Goal: Information Seeking & Learning: Learn about a topic

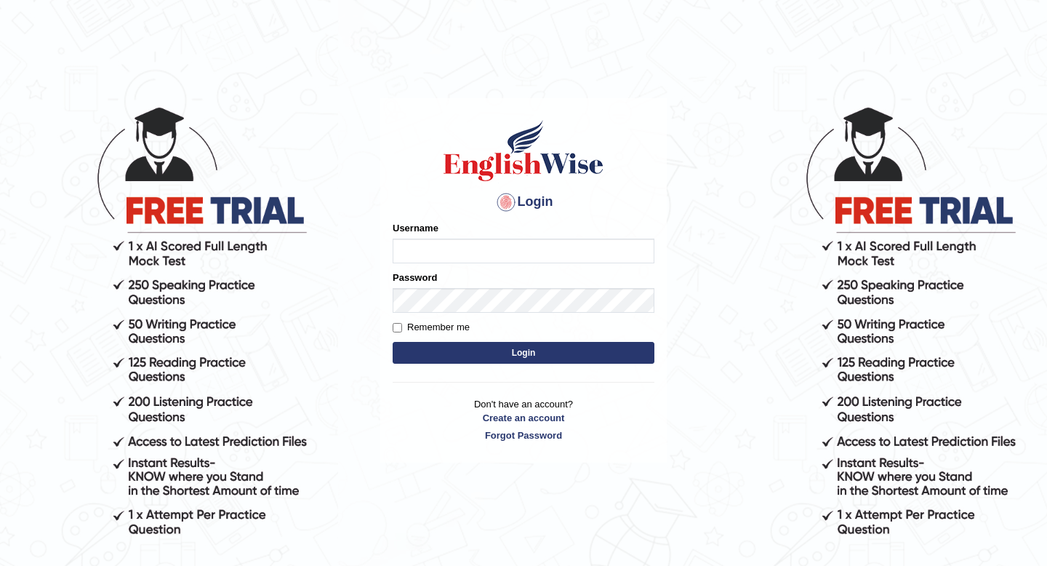
type input "[DEMOGRAPHIC_DATA]"
click at [514, 350] on button "Login" at bounding box center [524, 353] width 262 height 22
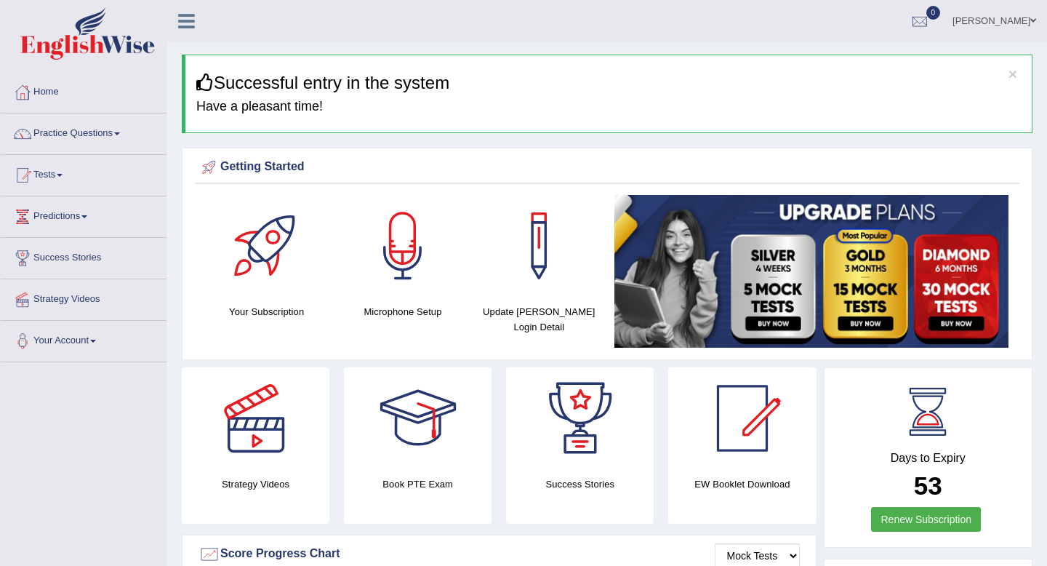
drag, startPoint x: 855, startPoint y: 513, endPoint x: 841, endPoint y: 439, distance: 74.7
click at [841, 439] on div "Days to Expiry 53 Renew Subscription" at bounding box center [928, 459] width 183 height 161
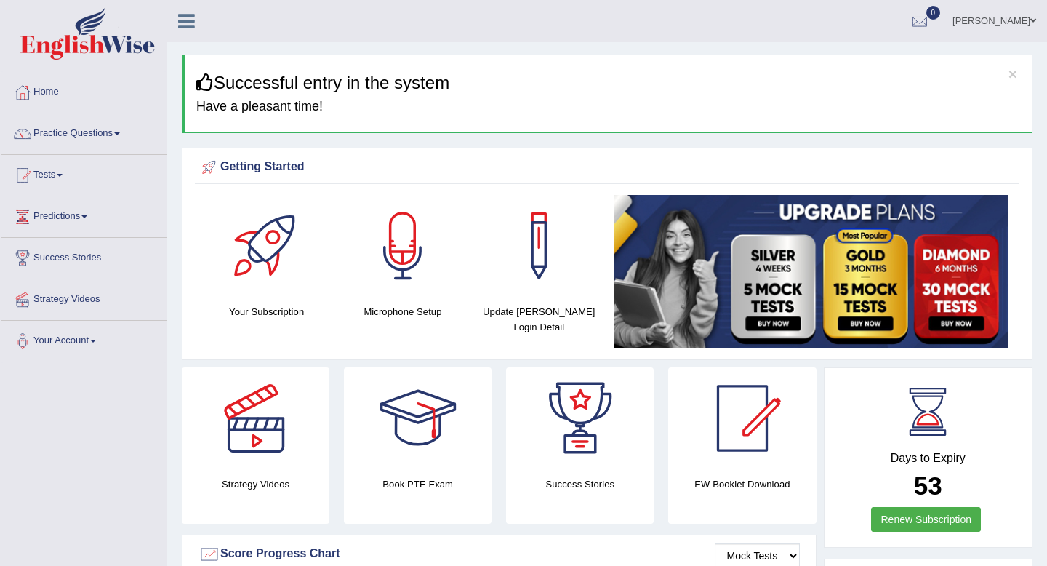
drag, startPoint x: 1028, startPoint y: 486, endPoint x: 1025, endPoint y: 447, distance: 39.4
click at [1025, 447] on div "Days to Expiry 53 Renew Subscription" at bounding box center [928, 457] width 209 height 180
click at [1026, 443] on div "Days to Expiry 53 Renew Subscription" at bounding box center [928, 457] width 209 height 180
click at [1025, 437] on div "Days to Expiry 53 Renew Subscription" at bounding box center [928, 457] width 209 height 180
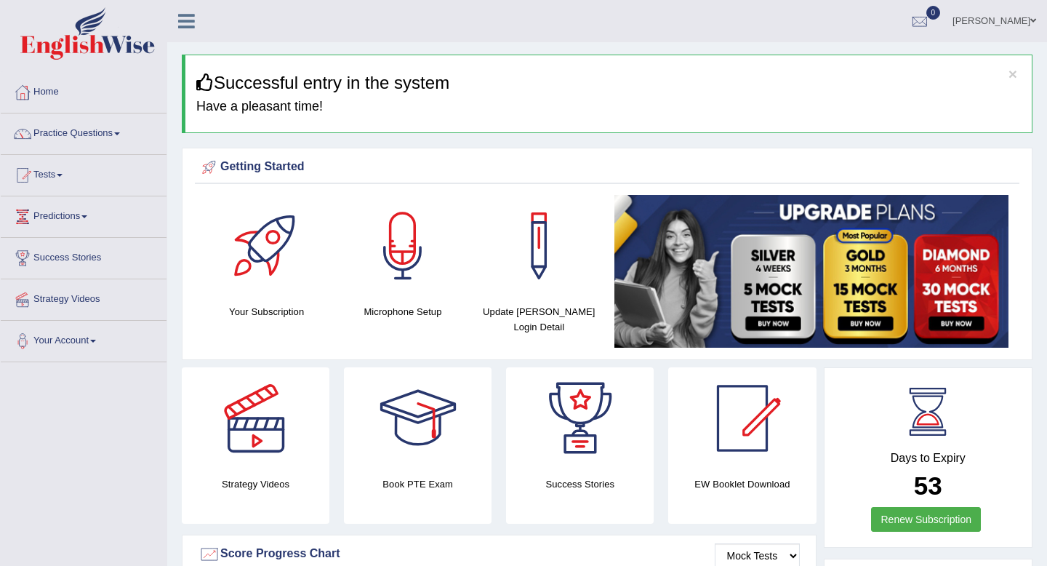
drag, startPoint x: 999, startPoint y: 481, endPoint x: 986, endPoint y: 432, distance: 51.1
click at [986, 432] on div "Days to Expiry 53 Renew Subscription" at bounding box center [928, 459] width 183 height 161
drag, startPoint x: 986, startPoint y: 432, endPoint x: 986, endPoint y: 424, distance: 8.0
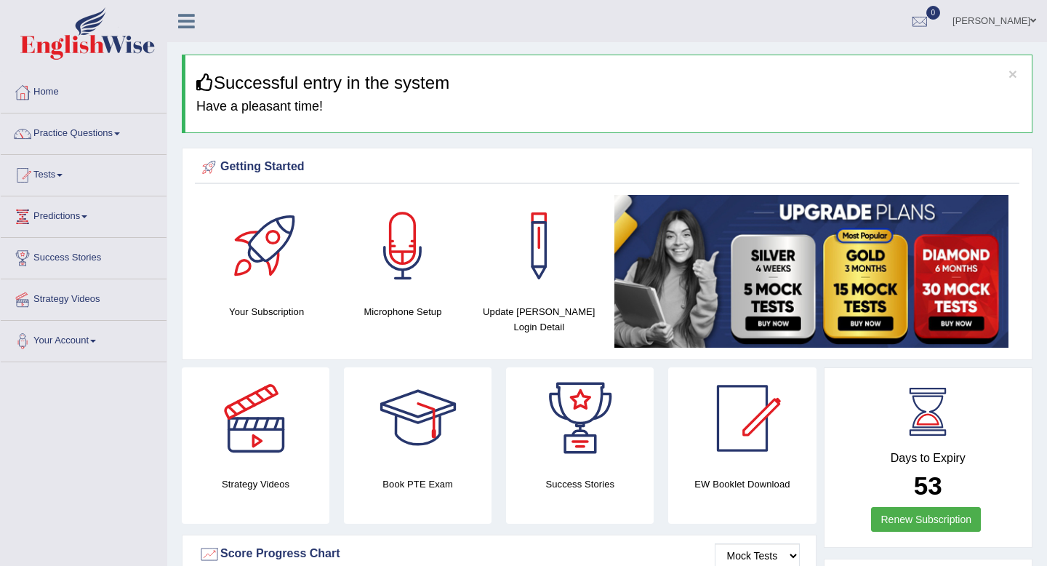
click at [987, 422] on div "Days to Expiry 53 Renew Subscription" at bounding box center [928, 459] width 183 height 161
click at [44, 98] on link "Home" at bounding box center [84, 90] width 166 height 36
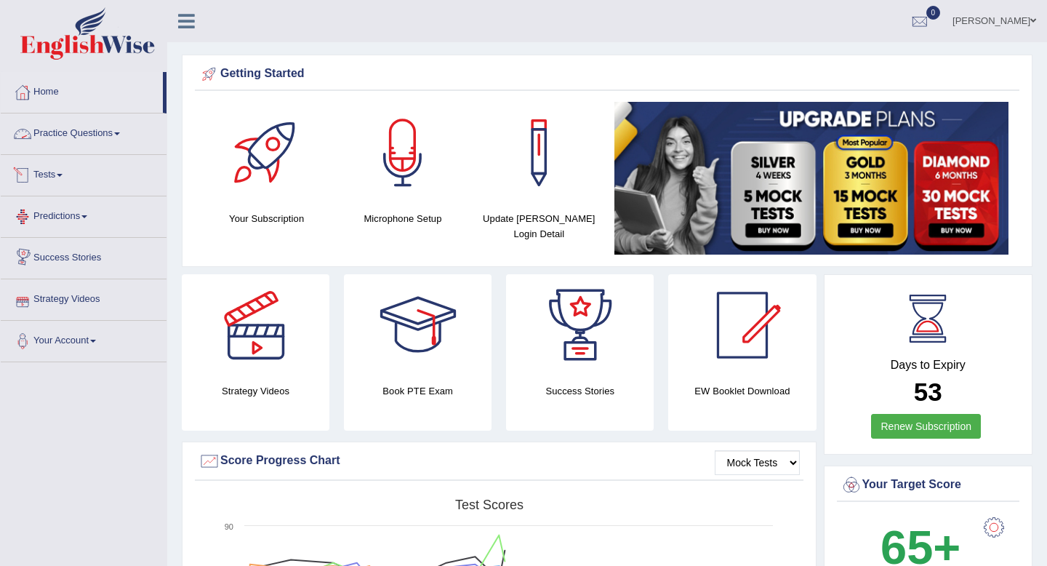
click at [84, 130] on link "Practice Questions" at bounding box center [84, 131] width 166 height 36
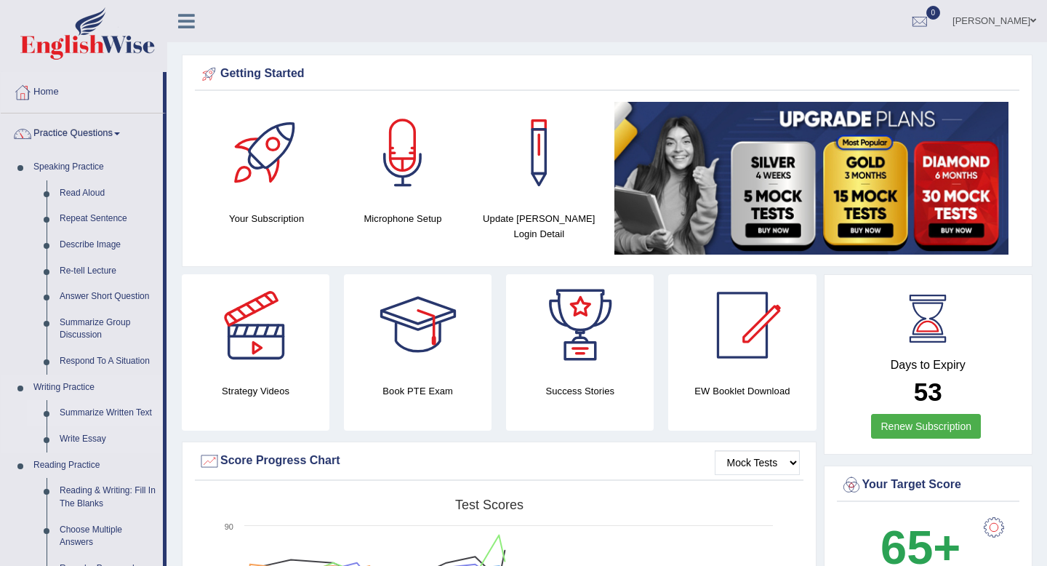
click at [86, 412] on link "Summarize Written Text" at bounding box center [108, 413] width 110 height 26
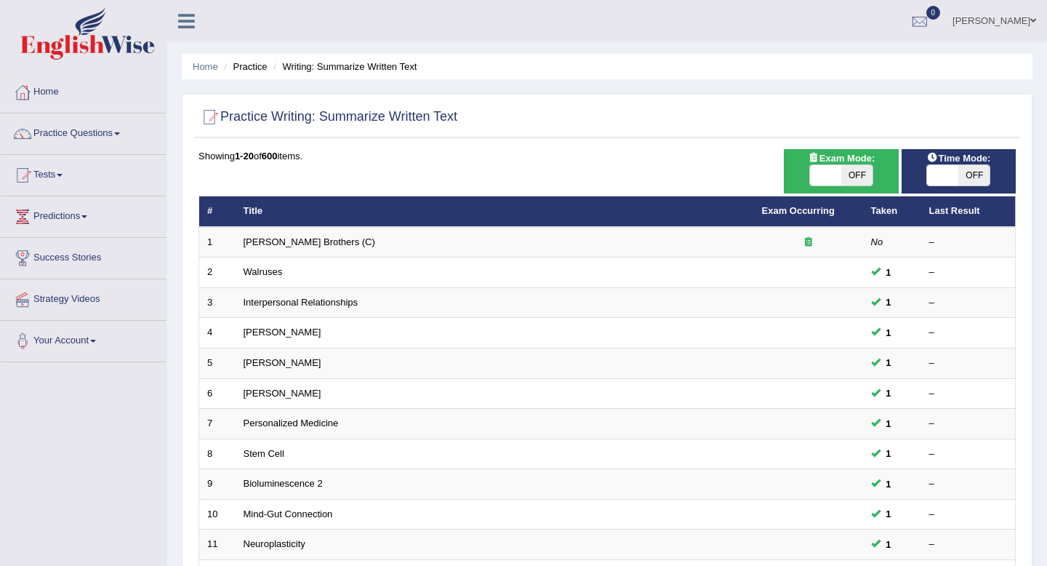
click at [1040, 548] on div "Home Practice Writing: Summarize Written Text Practice Writing: Summarize Writt…" at bounding box center [607, 463] width 880 height 926
drag, startPoint x: 1040, startPoint y: 548, endPoint x: 1032, endPoint y: 506, distance: 42.9
click at [1032, 506] on div "Home Practice Writing: Summarize Written Text Practice Writing: Summarize Writt…" at bounding box center [607, 463] width 880 height 926
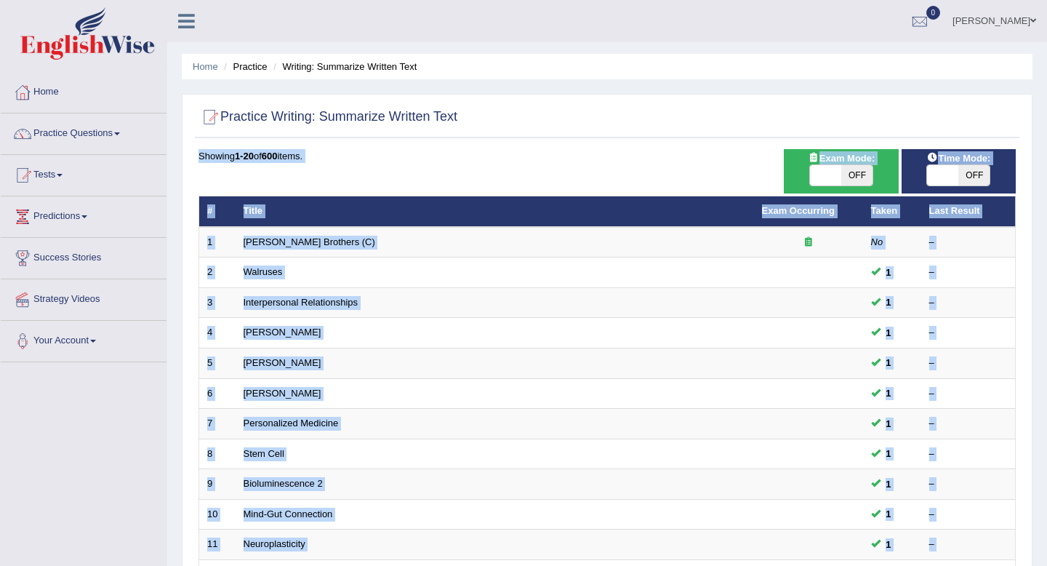
drag, startPoint x: 1032, startPoint y: 504, endPoint x: 1030, endPoint y: 465, distance: 38.6
click at [1030, 465] on div "Home Practice Writing: Summarize Written Text Practice Writing: Summarize Writt…" at bounding box center [607, 463] width 880 height 926
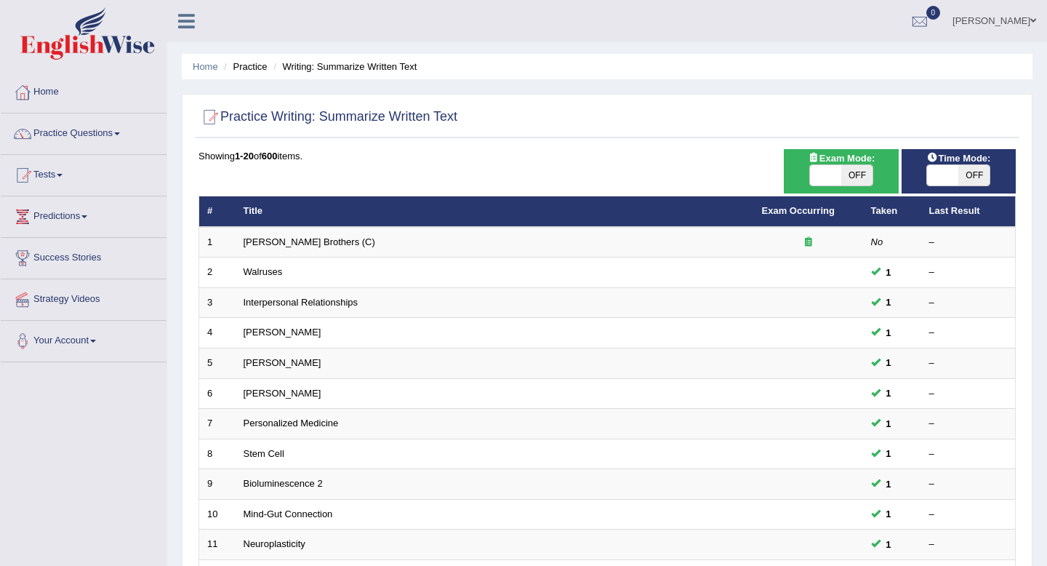
click at [1036, 438] on div "Home Practice Writing: Summarize Written Text Practice Writing: Summarize Writt…" at bounding box center [607, 463] width 880 height 926
click at [1046, 411] on div "Home Practice Writing: Summarize Written Text Practice Writing: Summarize Writt…" at bounding box center [607, 463] width 880 height 926
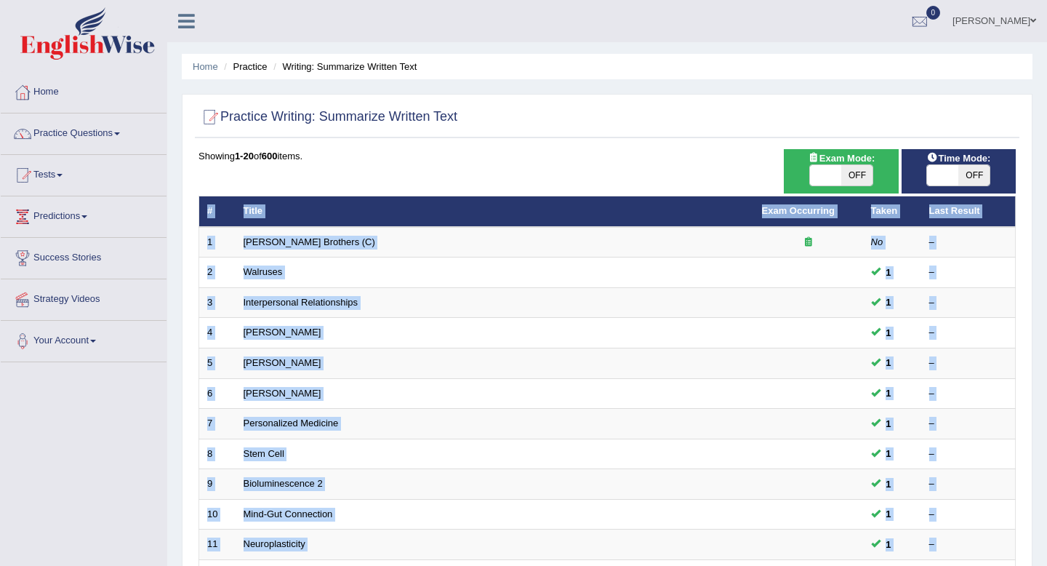
drag, startPoint x: 1017, startPoint y: 484, endPoint x: 1041, endPoint y: 434, distance: 55.6
click at [1041, 434] on div "Home Practice Writing: Summarize Written Text Practice Writing: Summarize Writt…" at bounding box center [607, 463] width 880 height 926
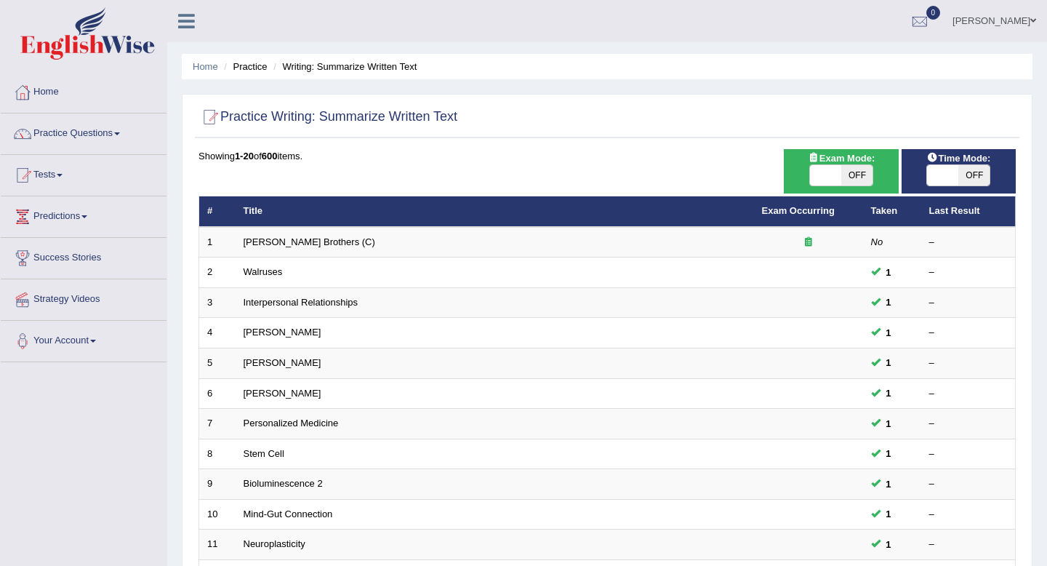
drag, startPoint x: 1041, startPoint y: 434, endPoint x: 1042, endPoint y: 484, distance: 50.2
click at [1042, 483] on div "Home Practice Writing: Summarize Written Text Practice Writing: Summarize Writt…" at bounding box center [607, 463] width 880 height 926
drag, startPoint x: 1042, startPoint y: 484, endPoint x: 1043, endPoint y: 465, distance: 18.9
click at [1042, 465] on div "Home Practice Writing: Summarize Written Text Practice Writing: Summarize Writt…" at bounding box center [607, 463] width 880 height 926
drag, startPoint x: 1043, startPoint y: 465, endPoint x: 1041, endPoint y: 449, distance: 16.8
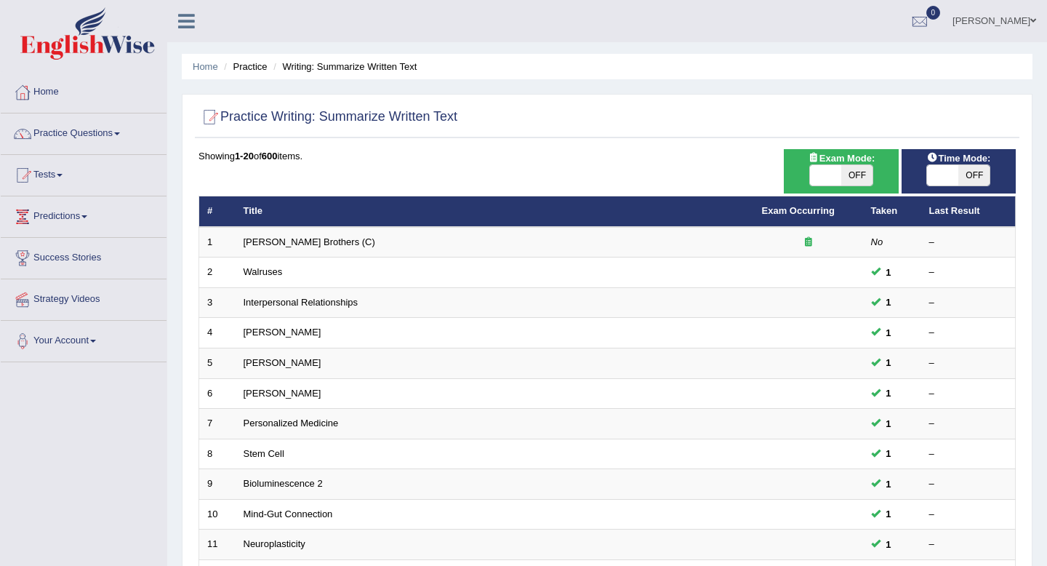
click at [1041, 449] on div "Home Practice Writing: Summarize Written Text Practice Writing: Summarize Writt…" at bounding box center [607, 463] width 880 height 926
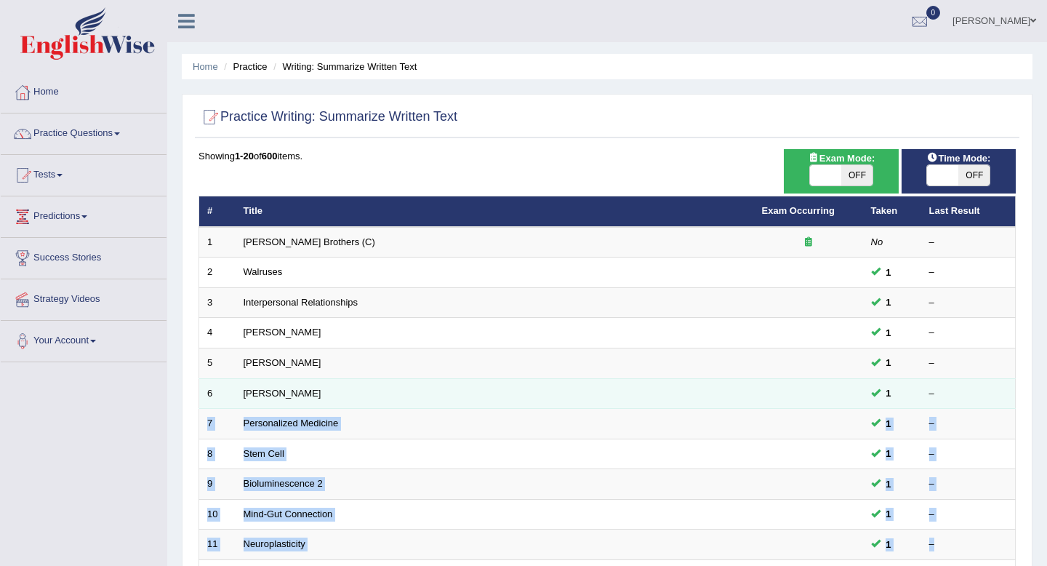
drag, startPoint x: 941, startPoint y: 539, endPoint x: 947, endPoint y: 393, distance: 145.5
click at [947, 393] on tbody "1 Wright Brothers (C) No – 2 Walruses 1 – 3 Interpersonal Relationships 1 – 4 R…" at bounding box center [607, 529] width 816 height 605
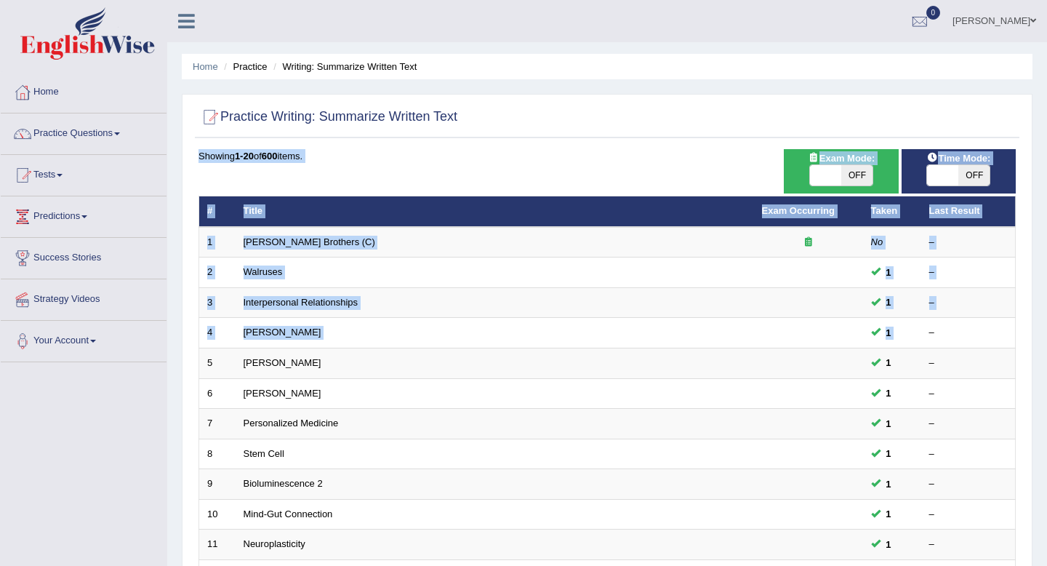
drag, startPoint x: 923, startPoint y: 326, endPoint x: 1028, endPoint y: 334, distance: 105.1
click at [1028, 334] on div "Practice Writing: Summarize Written Text Time Mode: ON OFF Exam Mode: ON OFF Sh…" at bounding box center [607, 505] width 851 height 822
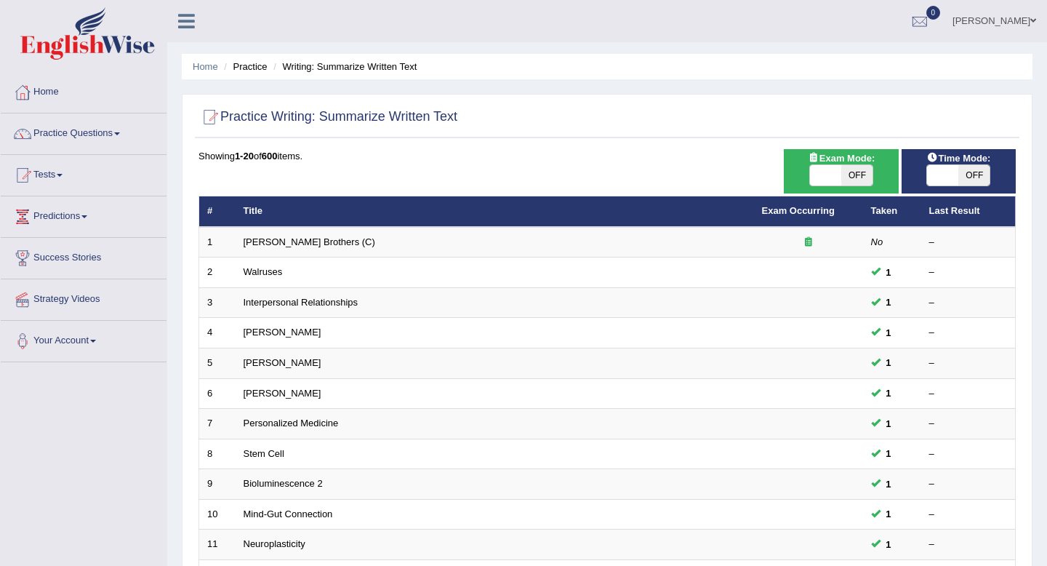
click at [1046, 332] on div "Home Practice Writing: Summarize Written Text Practice Writing: Summarize Writt…" at bounding box center [607, 463] width 880 height 926
drag, startPoint x: 176, startPoint y: 480, endPoint x: 177, endPoint y: 493, distance: 13.2
click at [177, 491] on div "Home Practice Writing: Summarize Written Text Practice Writing: Summarize Writt…" at bounding box center [607, 463] width 880 height 926
drag, startPoint x: 177, startPoint y: 493, endPoint x: 193, endPoint y: 483, distance: 18.0
click at [193, 482] on div "Home Practice Writing: Summarize Written Text Practice Writing: Summarize Writt…" at bounding box center [607, 463] width 880 height 926
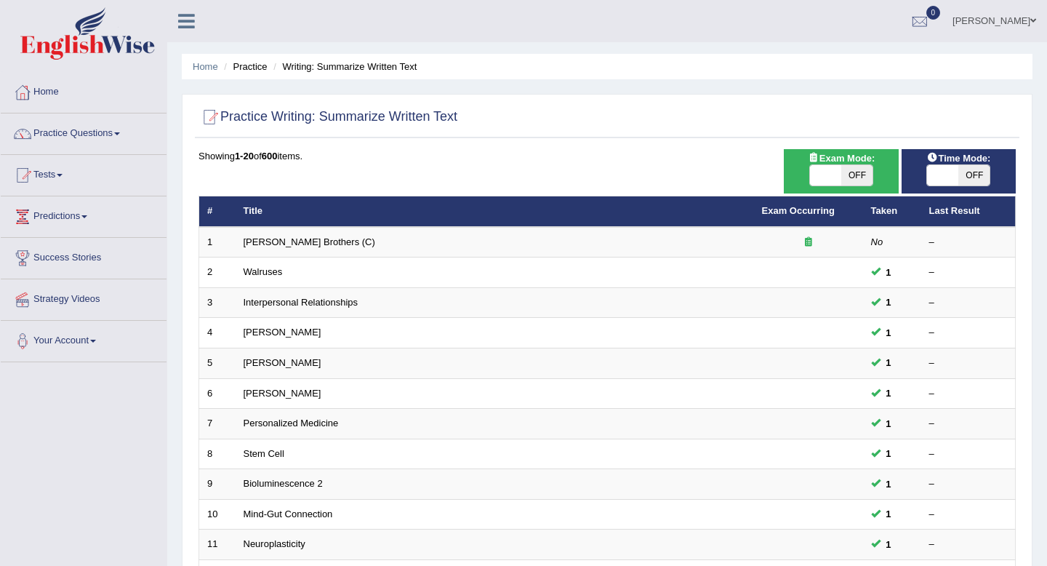
drag, startPoint x: 196, startPoint y: 471, endPoint x: 195, endPoint y: 434, distance: 37.1
click at [195, 433] on div "Time Mode: ON OFF Exam Mode: ON OFF Showing 1-20 of 600 items. # Title Exam Occ…" at bounding box center [607, 528] width 824 height 758
drag, startPoint x: 195, startPoint y: 434, endPoint x: 192, endPoint y: 401, distance: 32.8
click at [192, 400] on div "Practice Writing: Summarize Written Text Time Mode: ON OFF Exam Mode: ON OFF Sh…" at bounding box center [607, 505] width 851 height 822
click at [173, 406] on div "Home Practice Writing: Summarize Written Text Practice Writing: Summarize Writt…" at bounding box center [607, 463] width 880 height 926
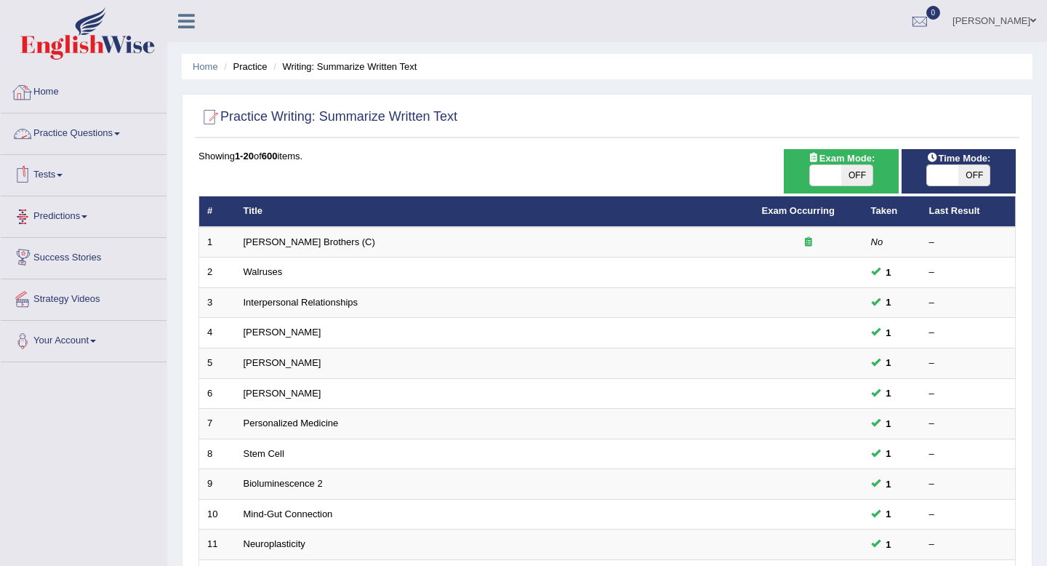
click at [104, 131] on link "Practice Questions" at bounding box center [84, 131] width 166 height 36
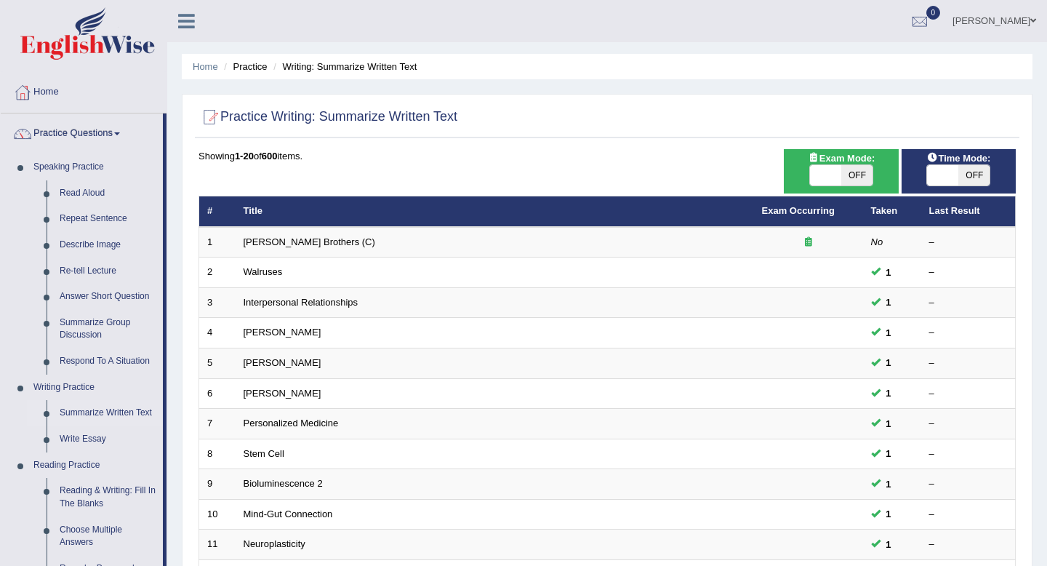
click at [1033, 546] on div "Home Practice Writing: Summarize Written Text Practice Writing: Summarize Writt…" at bounding box center [607, 463] width 880 height 926
drag, startPoint x: 1033, startPoint y: 546, endPoint x: 1034, endPoint y: 515, distance: 31.3
click at [1034, 514] on div "Home Practice Writing: Summarize Written Text Practice Writing: Summarize Writt…" at bounding box center [607, 463] width 880 height 926
click at [1039, 498] on div "Home Practice Writing: Summarize Written Text Practice Writing: Summarize Writt…" at bounding box center [607, 463] width 880 height 926
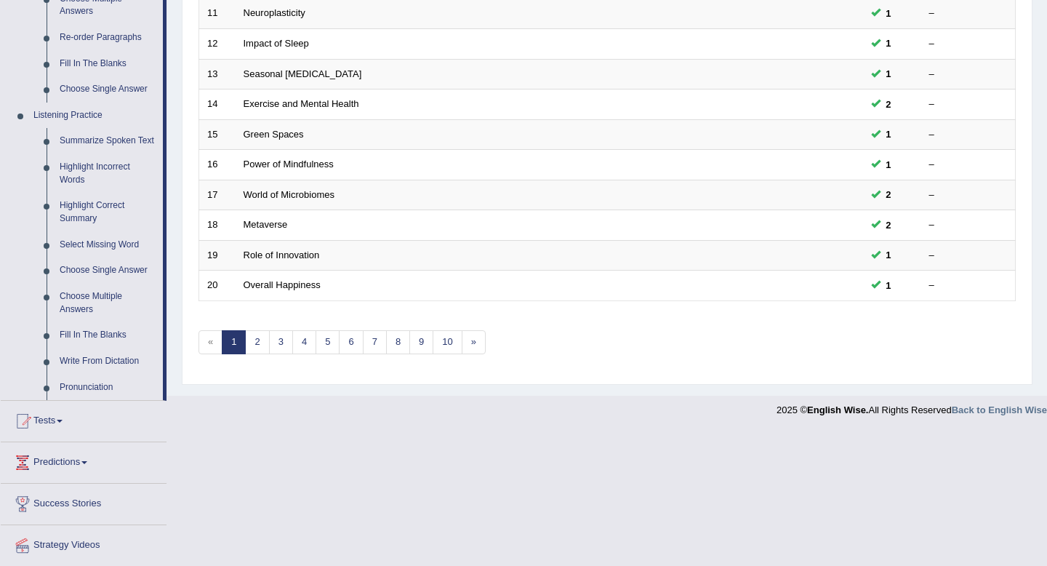
scroll to position [553, 0]
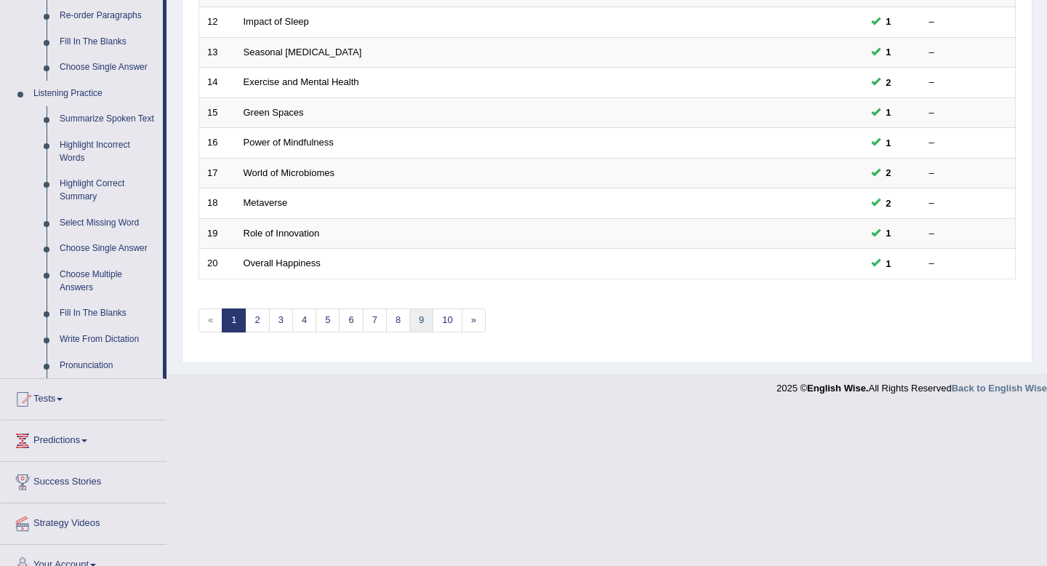
click at [421, 318] on link "9" at bounding box center [421, 320] width 24 height 24
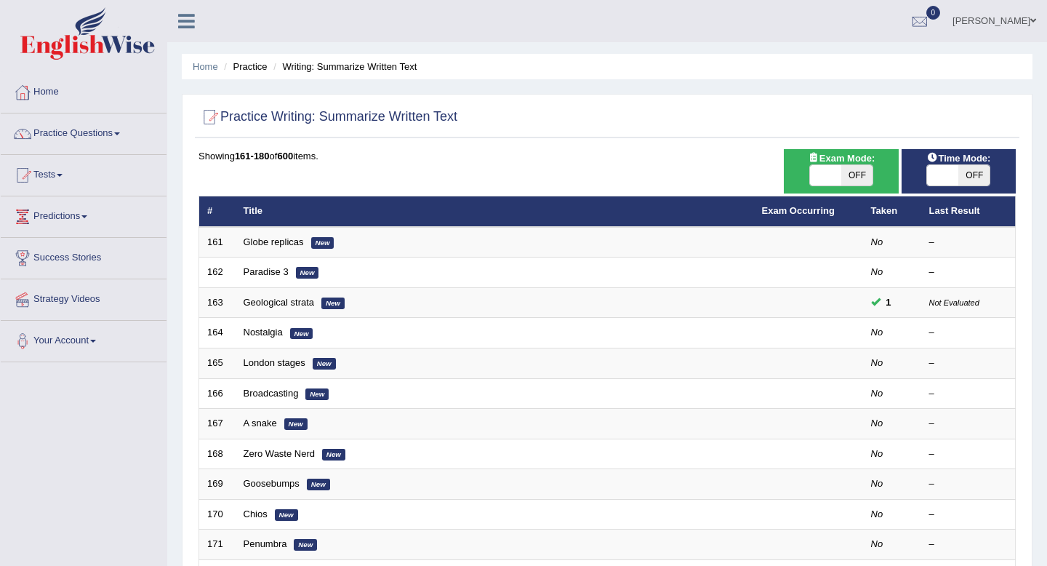
drag, startPoint x: 1046, startPoint y: 543, endPoint x: 1046, endPoint y: 518, distance: 25.4
click at [1046, 518] on div "Home Practice Writing: Summarize Written Text Practice Writing: Summarize Writt…" at bounding box center [607, 463] width 880 height 926
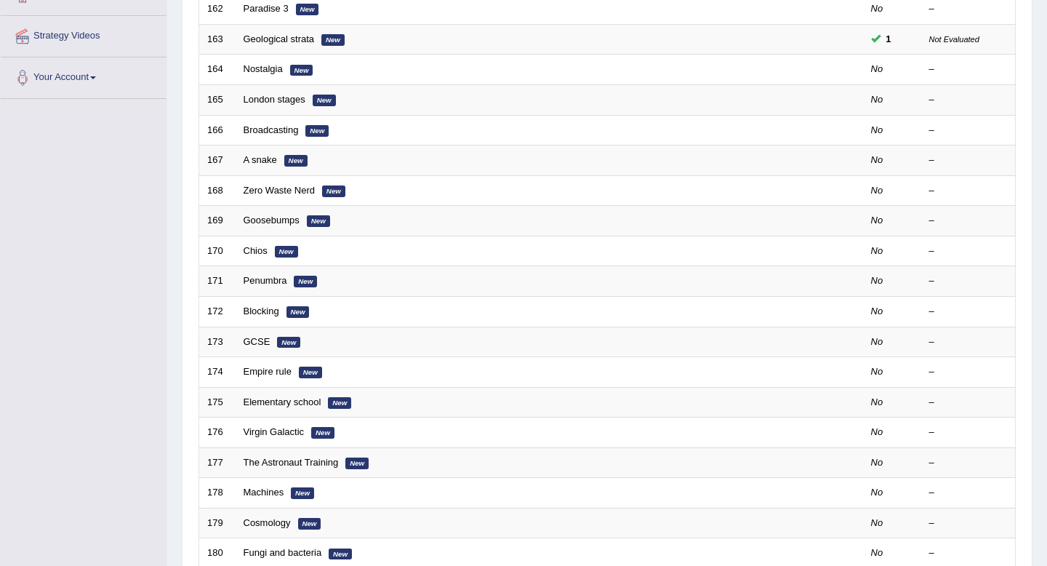
scroll to position [291, 0]
